Goal: Check status: Check status

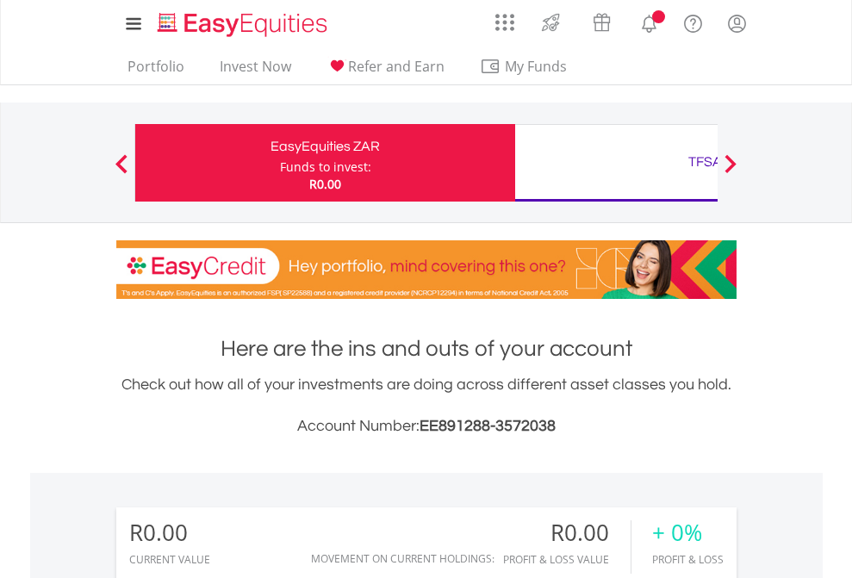
scroll to position [165, 271]
click at [280, 163] on div "Funds to invest:" at bounding box center [325, 167] width 91 height 17
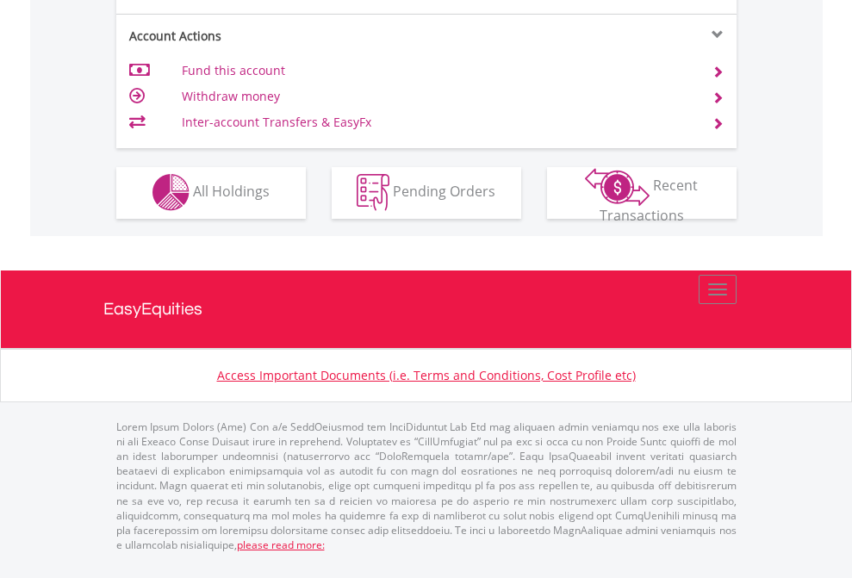
scroll to position [1612, 0]
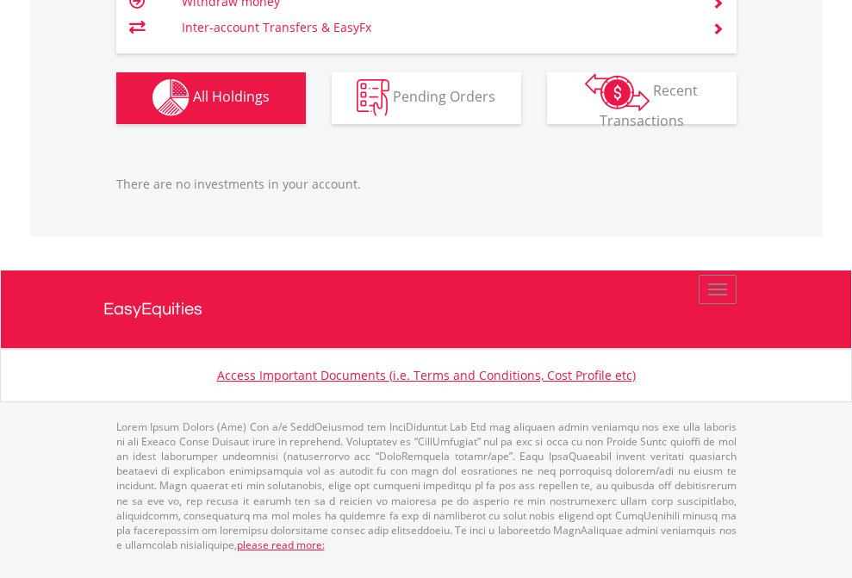
scroll to position [165, 271]
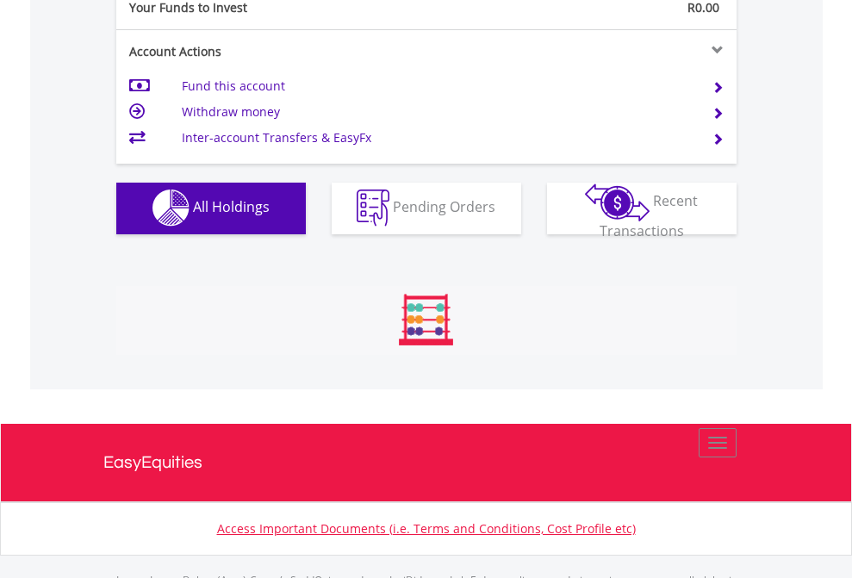
scroll to position [1707, 0]
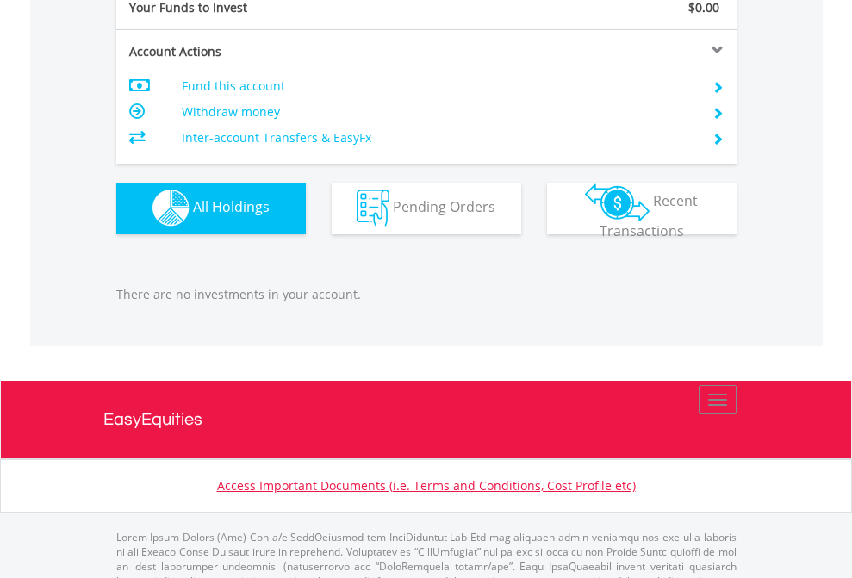
scroll to position [1707, 0]
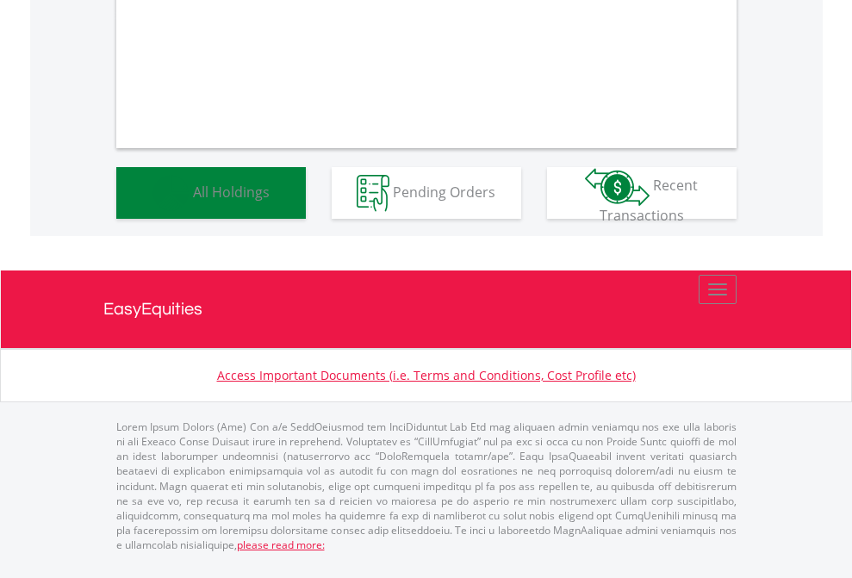
click at [193, 201] on span "All Holdings" at bounding box center [231, 191] width 77 height 19
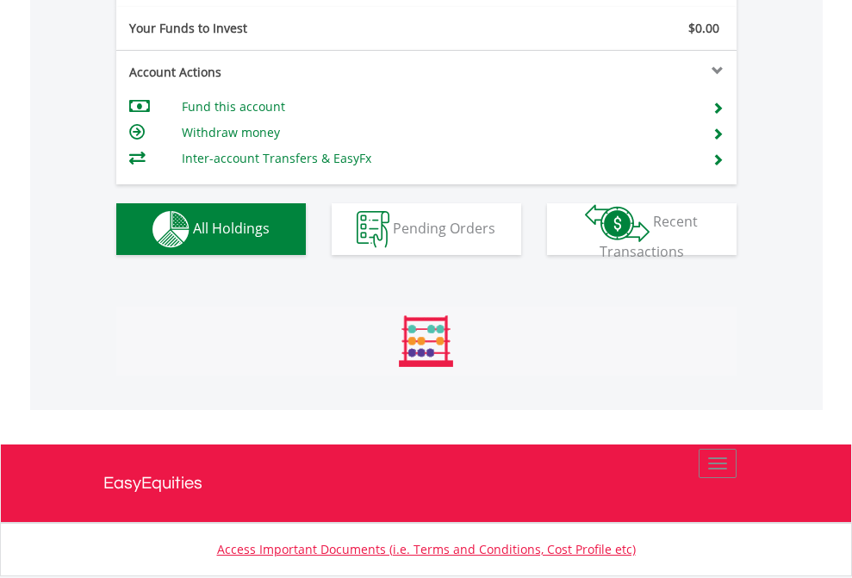
scroll to position [165, 271]
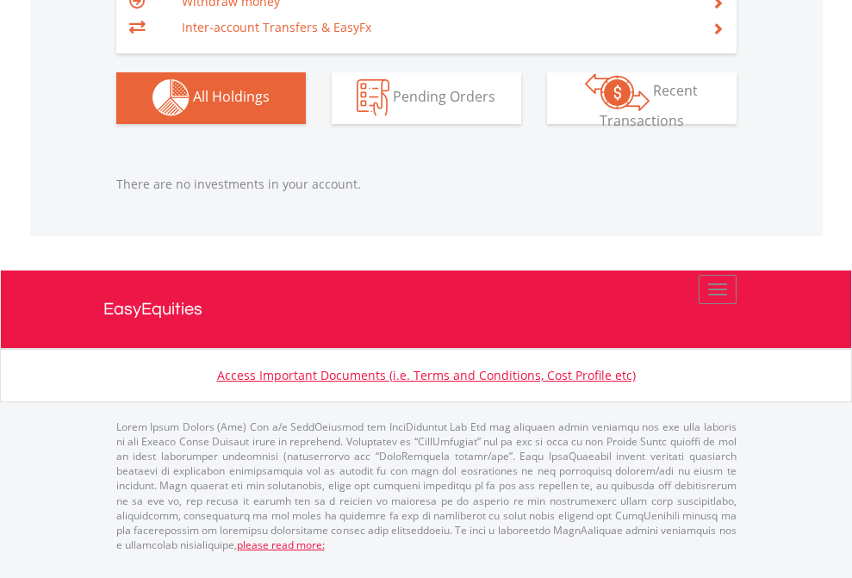
scroll to position [165, 271]
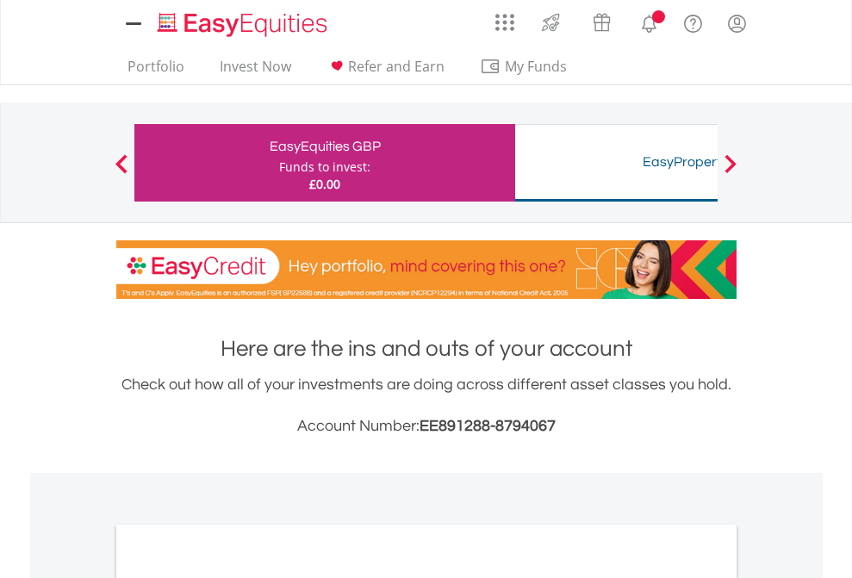
scroll to position [1036, 0]
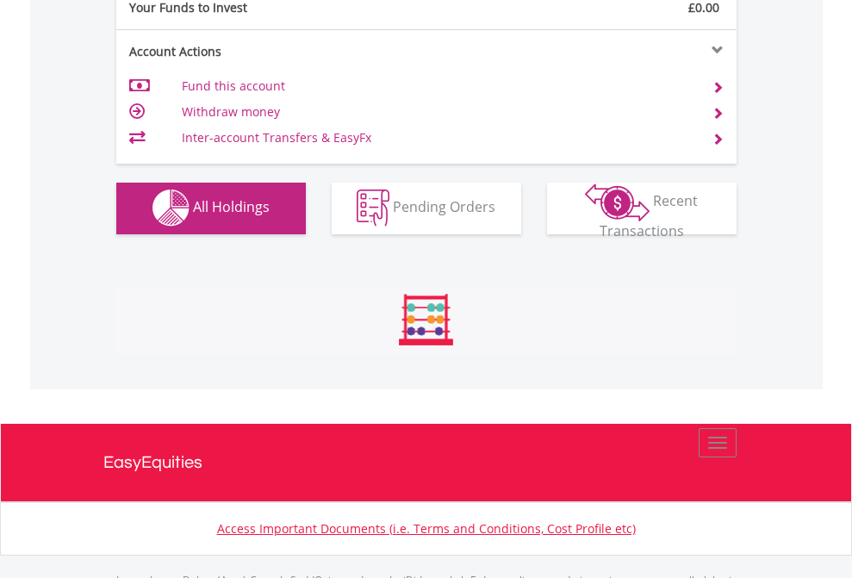
scroll to position [1707, 0]
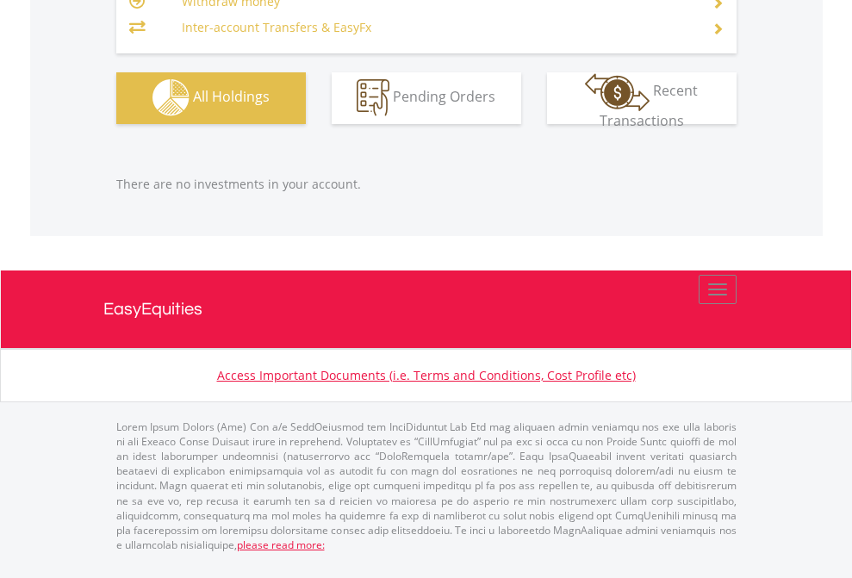
scroll to position [165, 271]
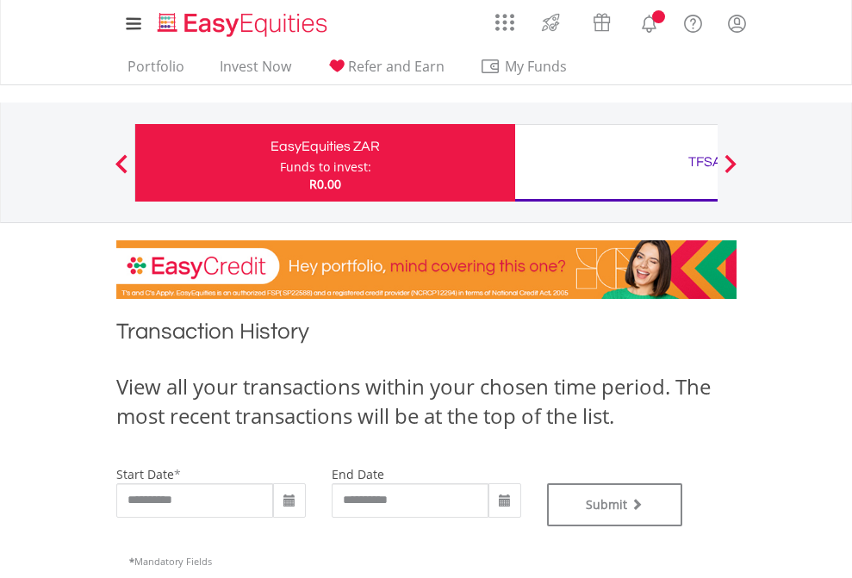
type input "**********"
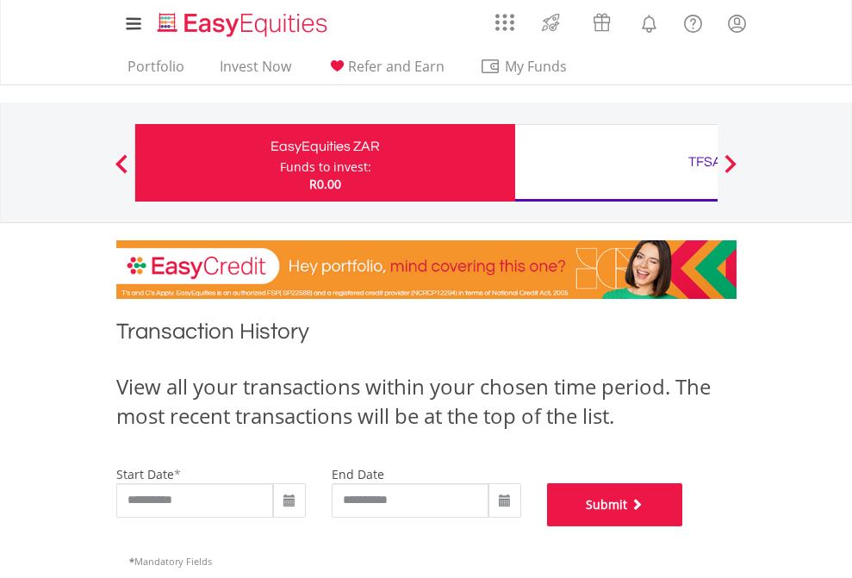
click at [684, 527] on button "Submit" at bounding box center [615, 505] width 136 height 43
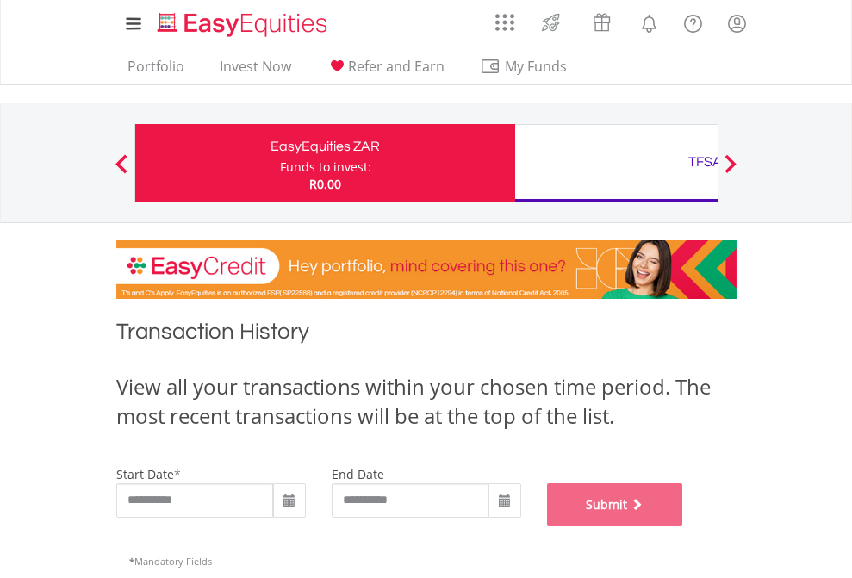
scroll to position [699, 0]
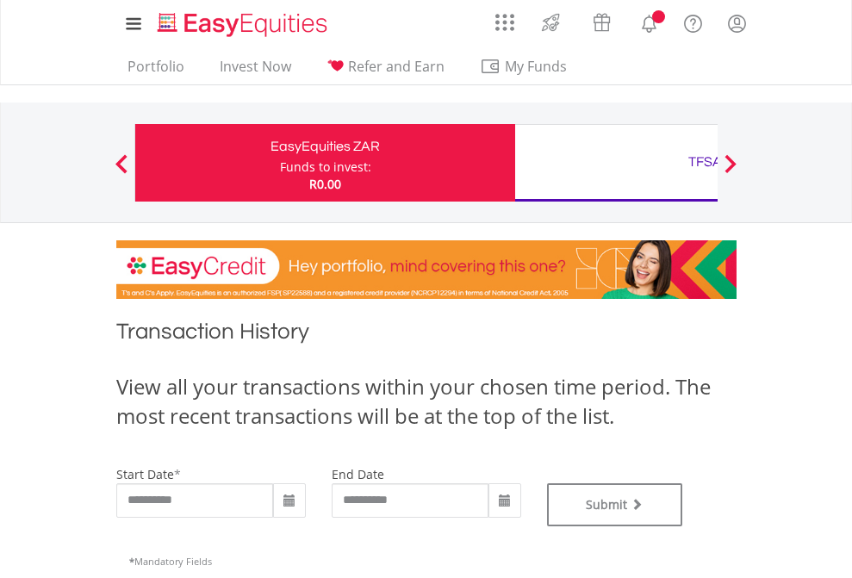
click at [616, 163] on div "TFSA" at bounding box center [705, 162] width 359 height 24
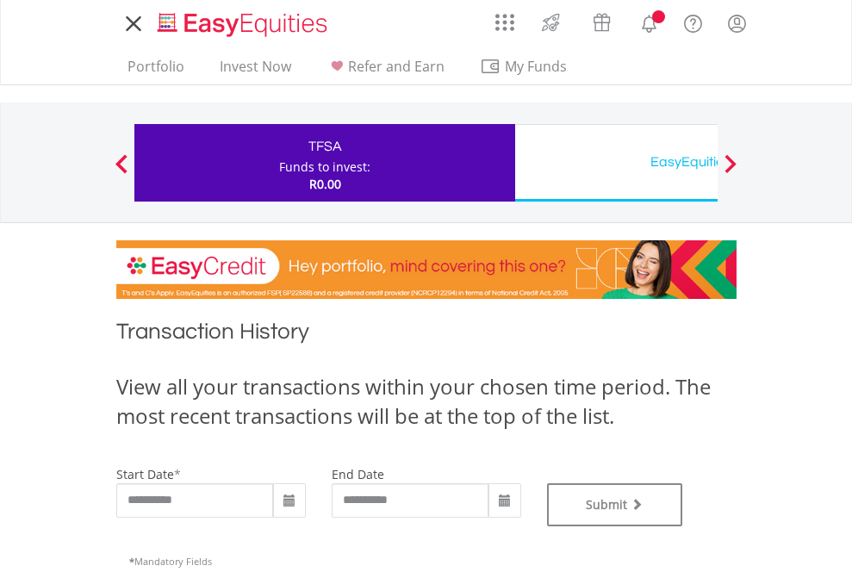
type input "**********"
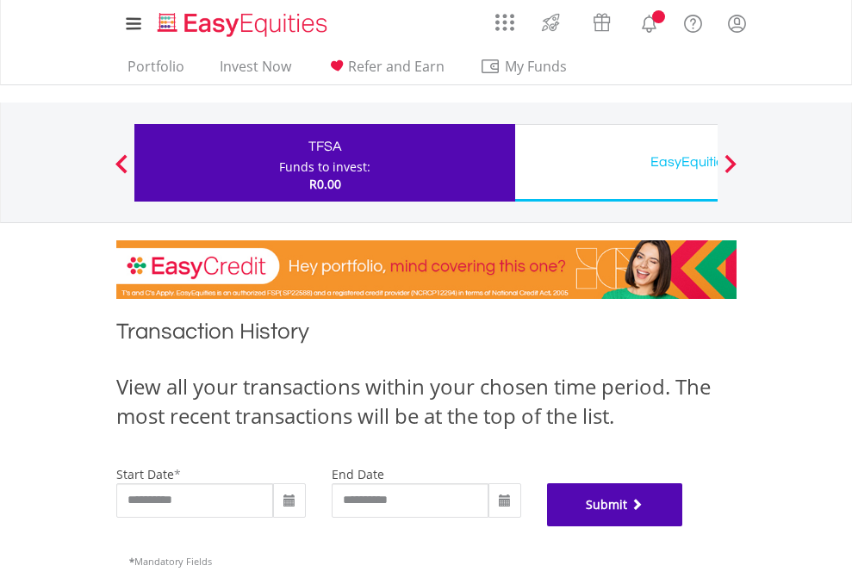
click at [684, 527] on button "Submit" at bounding box center [615, 505] width 136 height 43
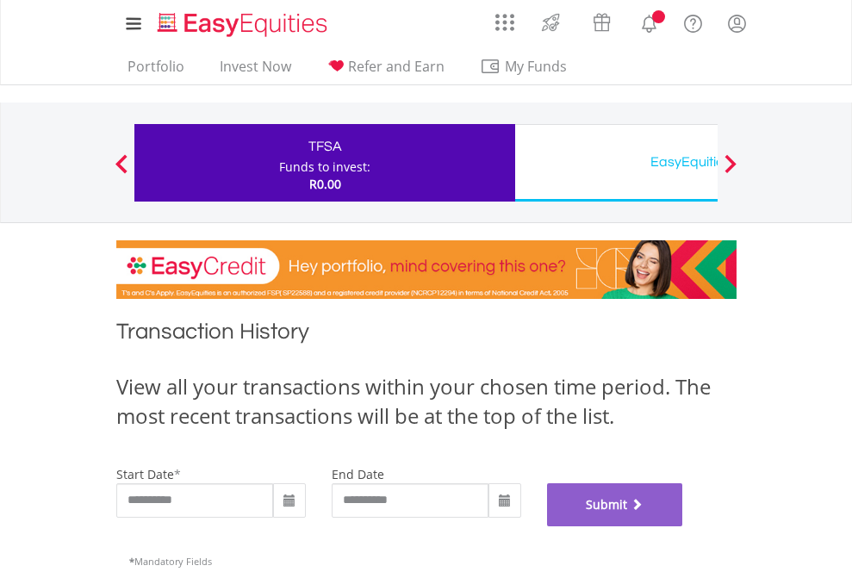
scroll to position [699, 0]
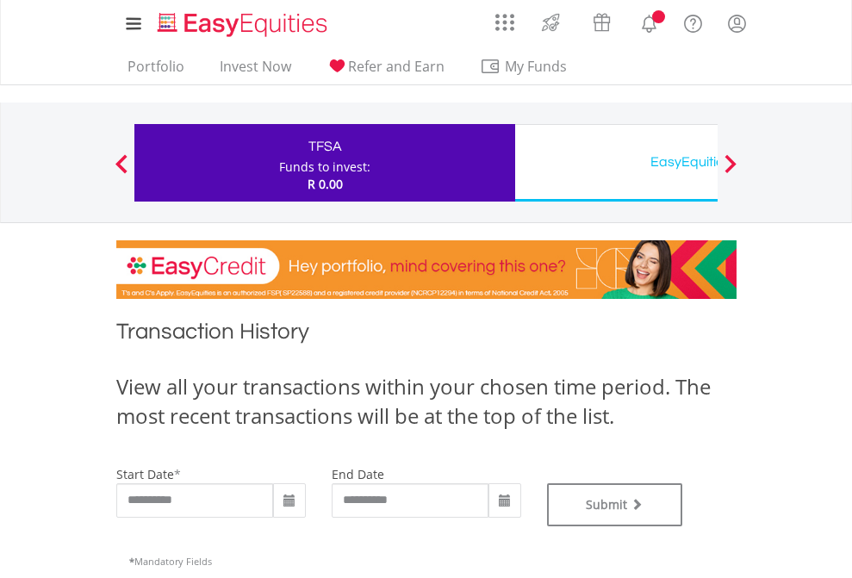
click at [616, 163] on div "EasyEquities USD" at bounding box center [705, 162] width 359 height 24
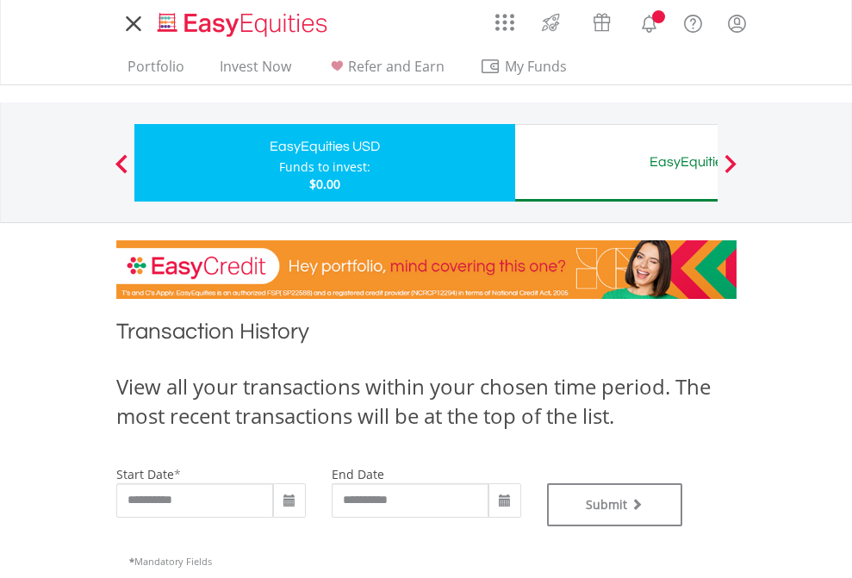
type input "**********"
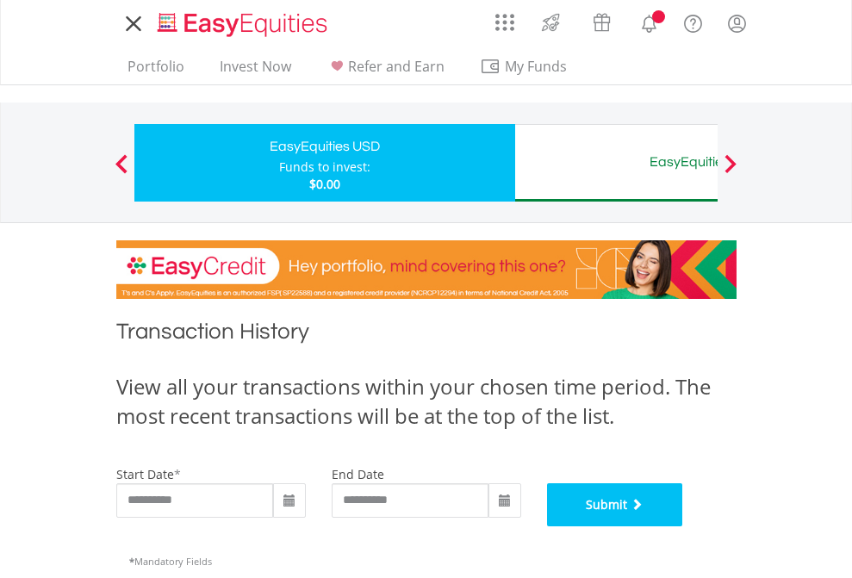
click at [684, 527] on button "Submit" at bounding box center [615, 505] width 136 height 43
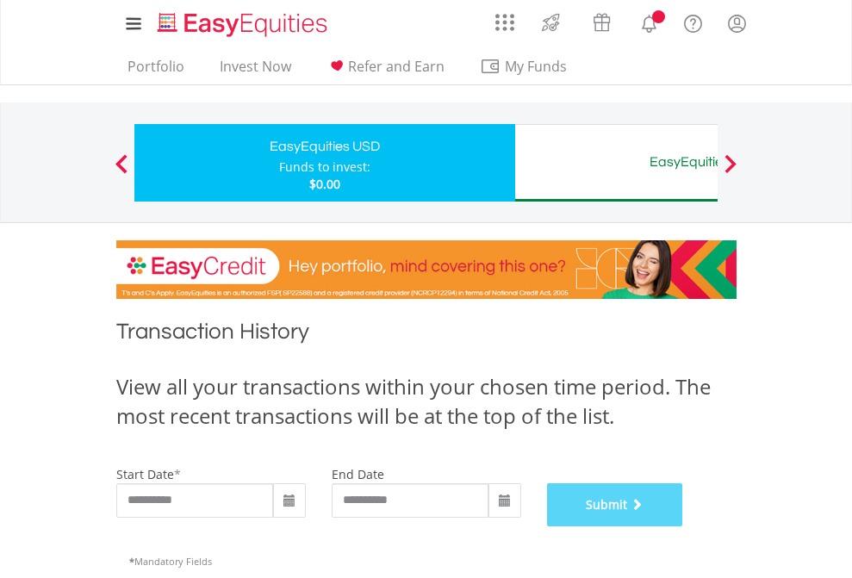
scroll to position [699, 0]
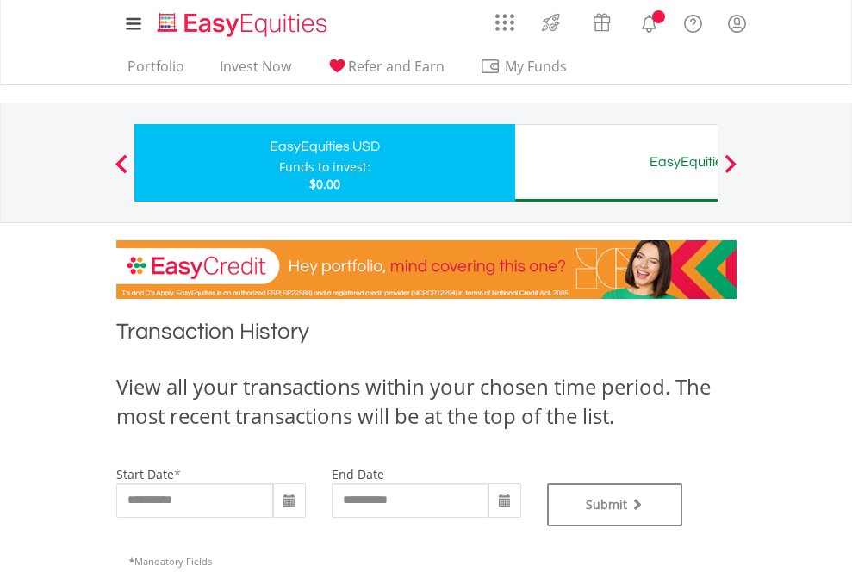
click at [616, 163] on div "EasyEquities AUD" at bounding box center [705, 162] width 359 height 24
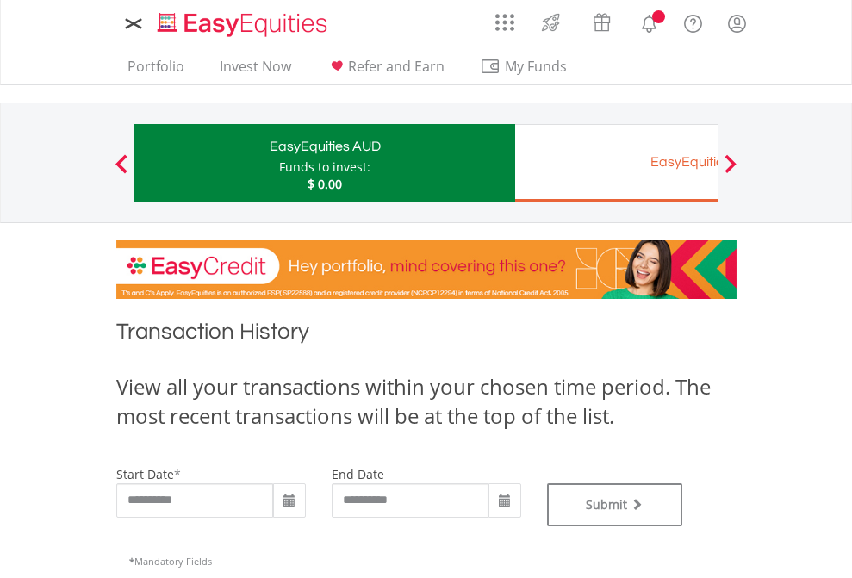
type input "**********"
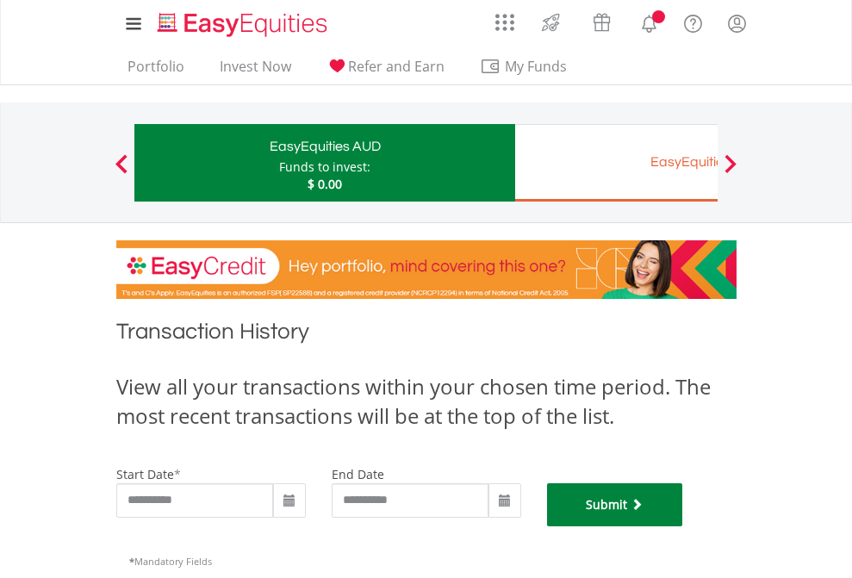
click at [684, 527] on button "Submit" at bounding box center [615, 505] width 136 height 43
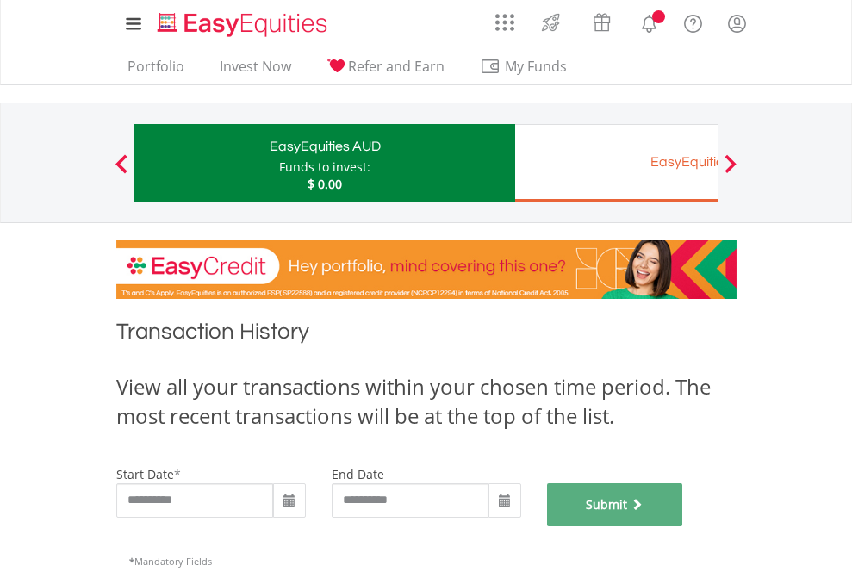
scroll to position [699, 0]
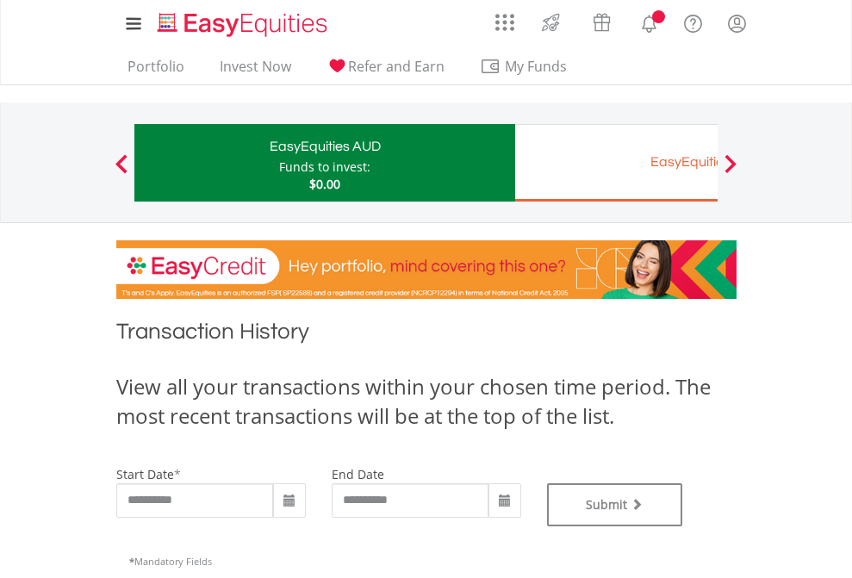
click at [616, 163] on div "EasyEquities EUR" at bounding box center [705, 162] width 359 height 24
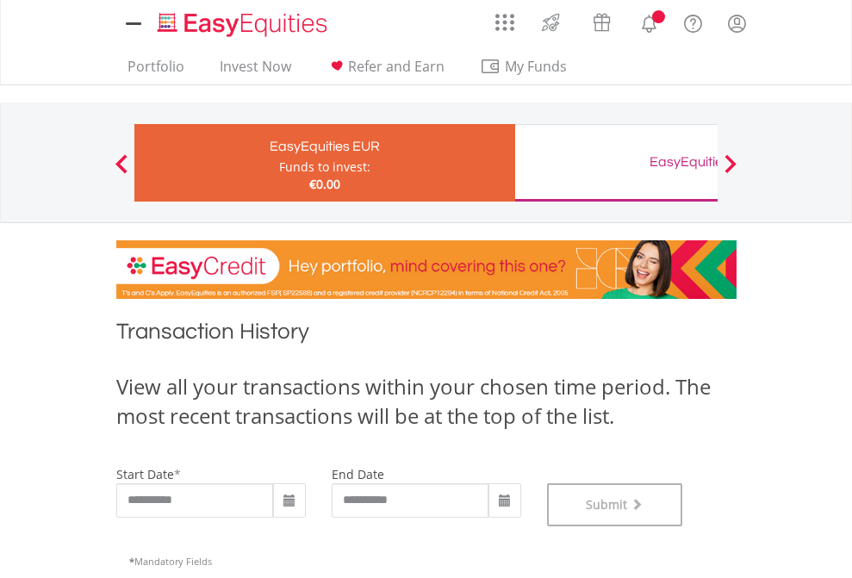
scroll to position [699, 0]
click at [616, 163] on div "EasyEquities GBP" at bounding box center [705, 162] width 359 height 24
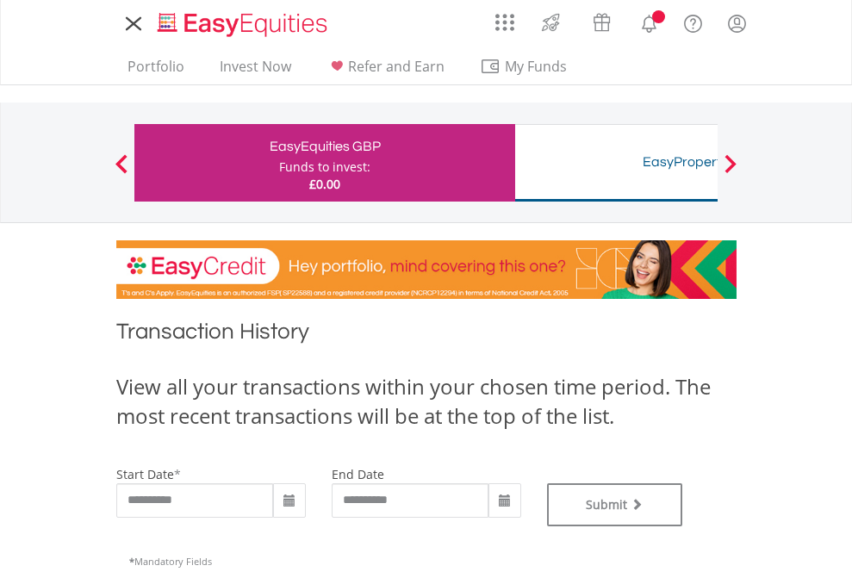
type input "**********"
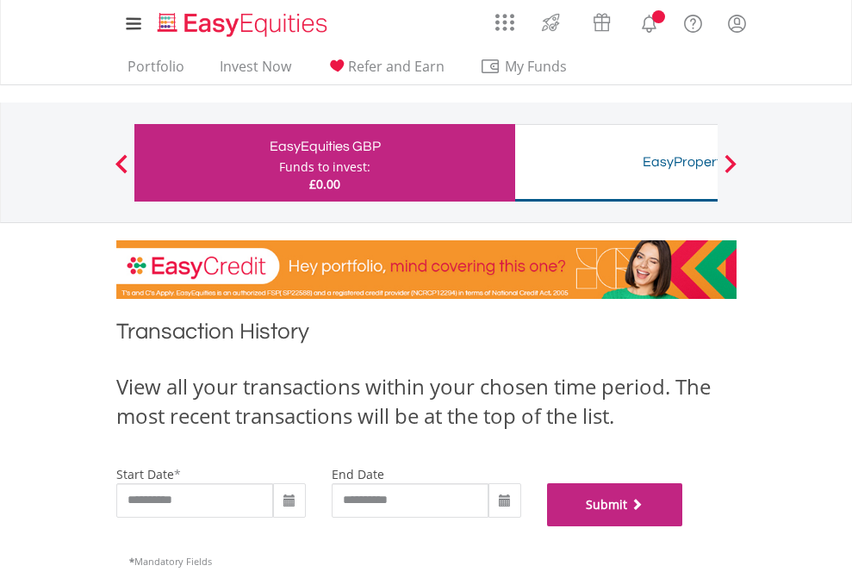
click at [684, 527] on button "Submit" at bounding box center [615, 505] width 136 height 43
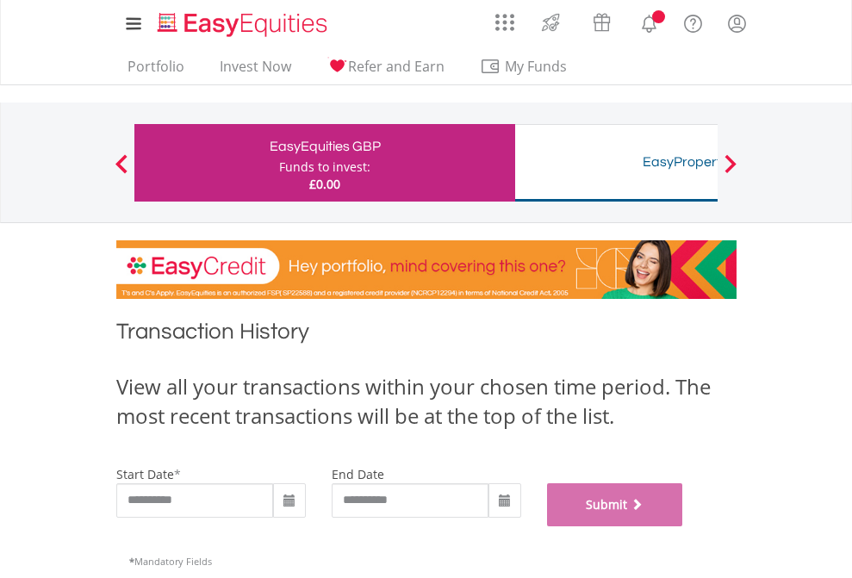
scroll to position [699, 0]
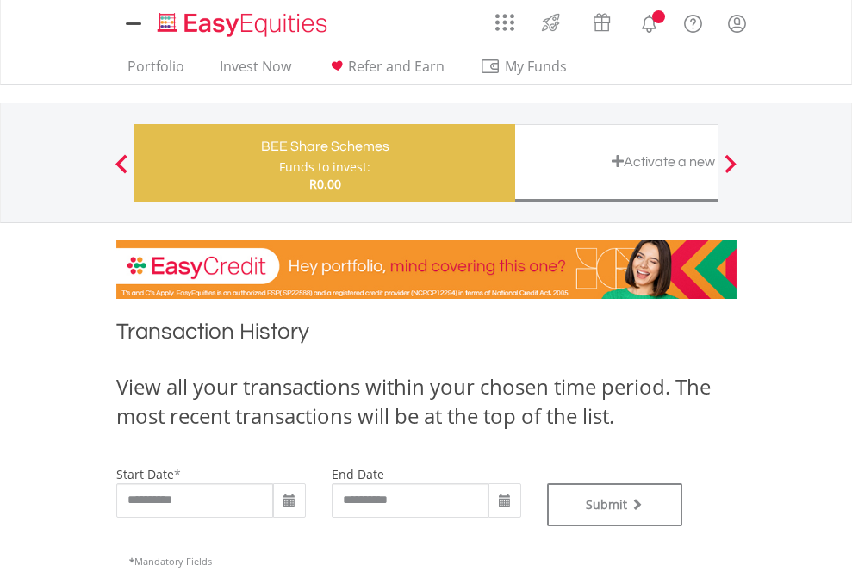
type input "**********"
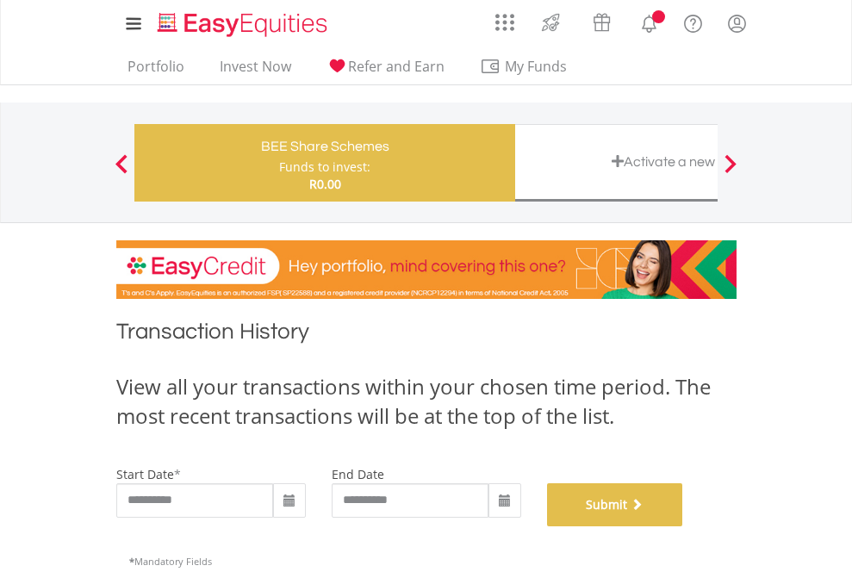
click at [684, 527] on button "Submit" at bounding box center [615, 505] width 136 height 43
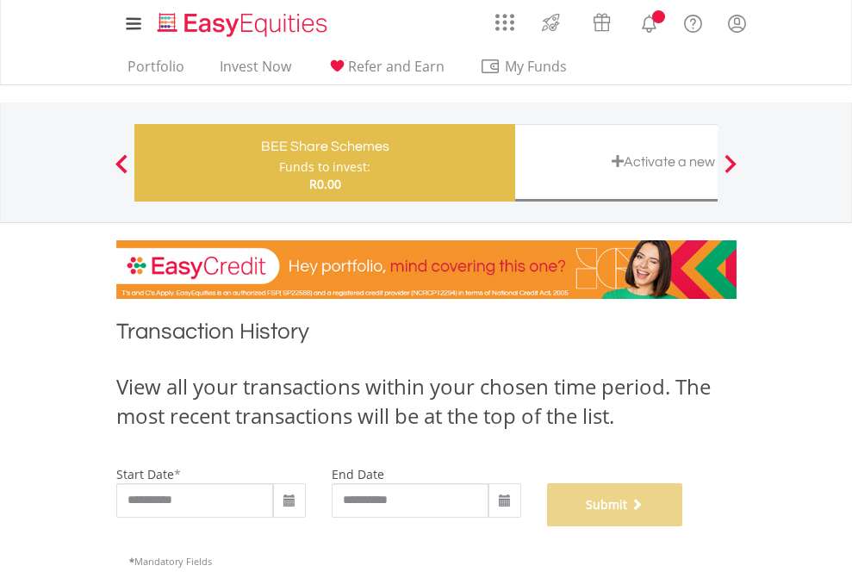
scroll to position [699, 0]
